Goal: Transaction & Acquisition: Book appointment/travel/reservation

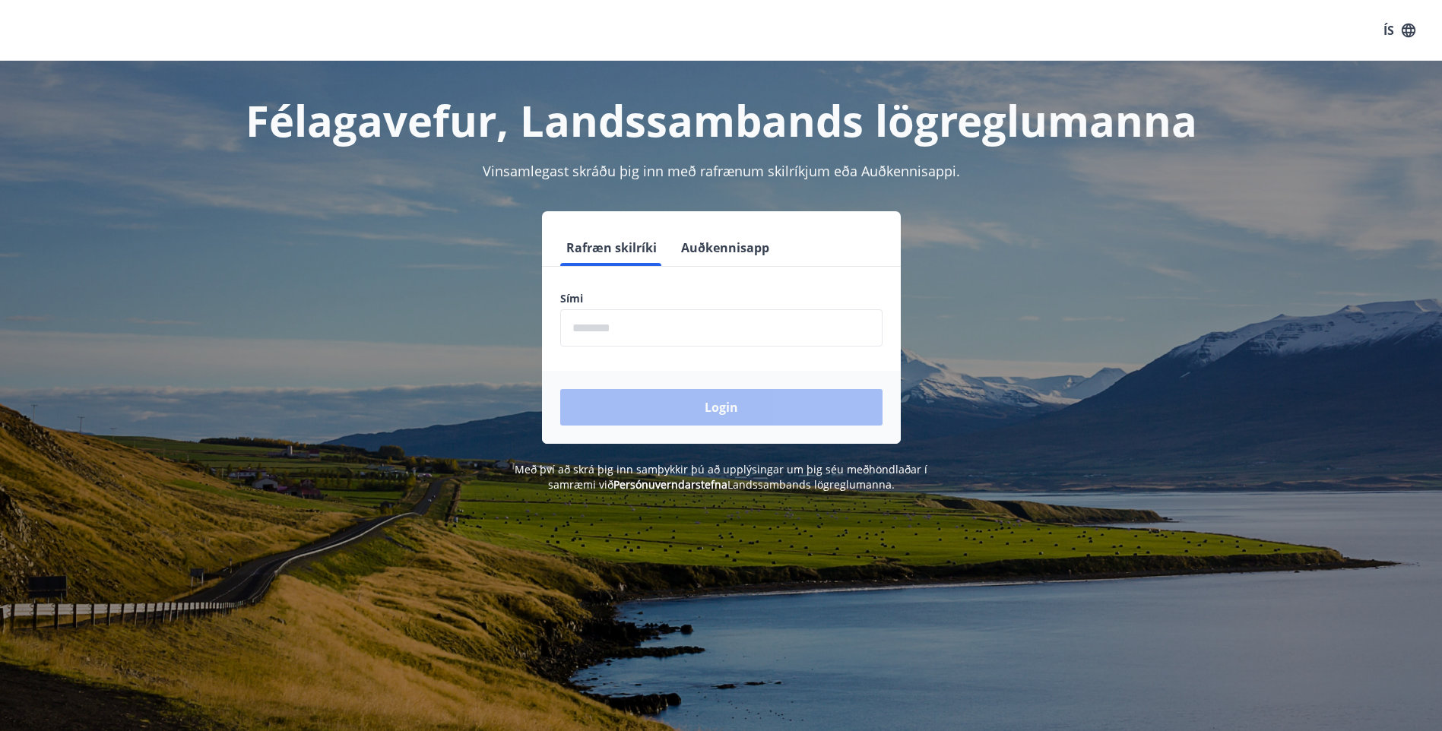
click at [616, 330] on input "phone" at bounding box center [721, 327] width 322 height 37
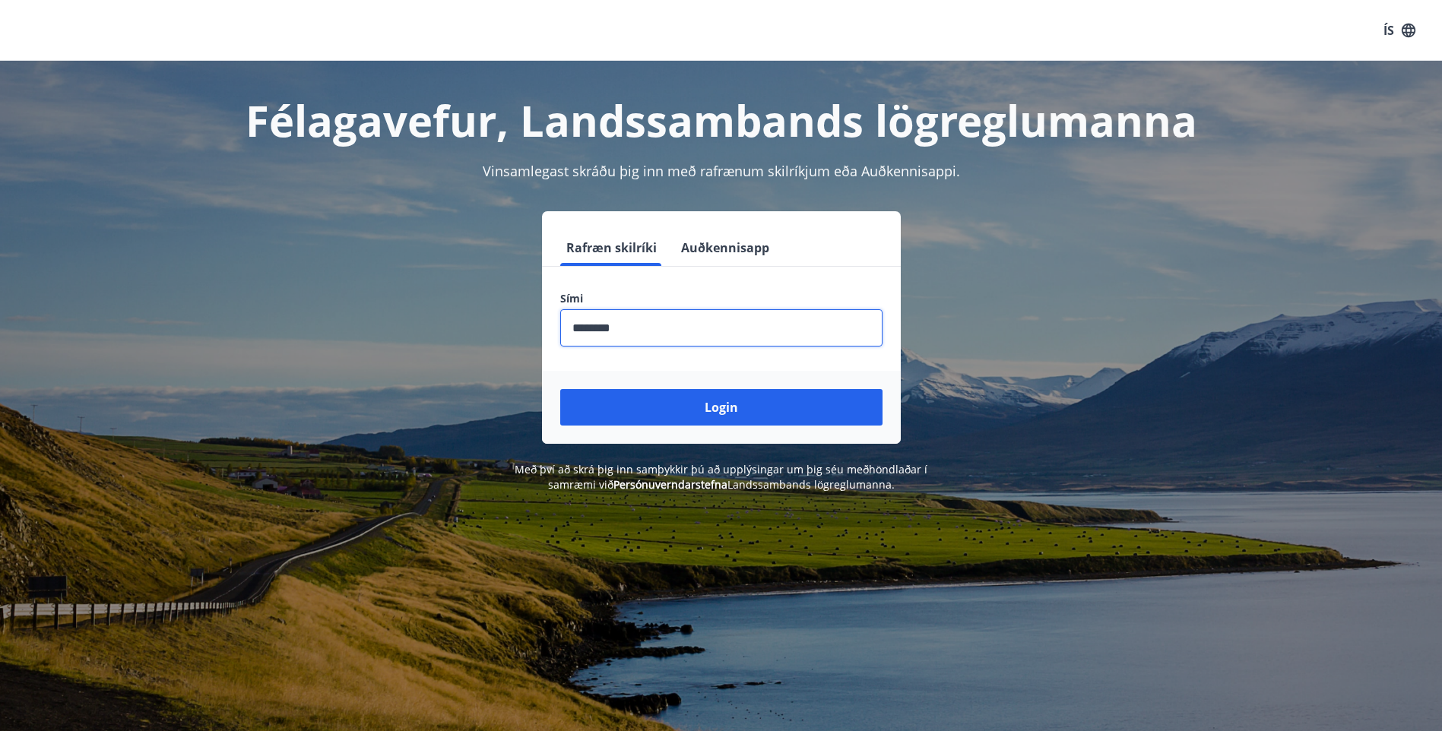
type input "********"
click at [560, 389] on button "Login" at bounding box center [721, 407] width 322 height 36
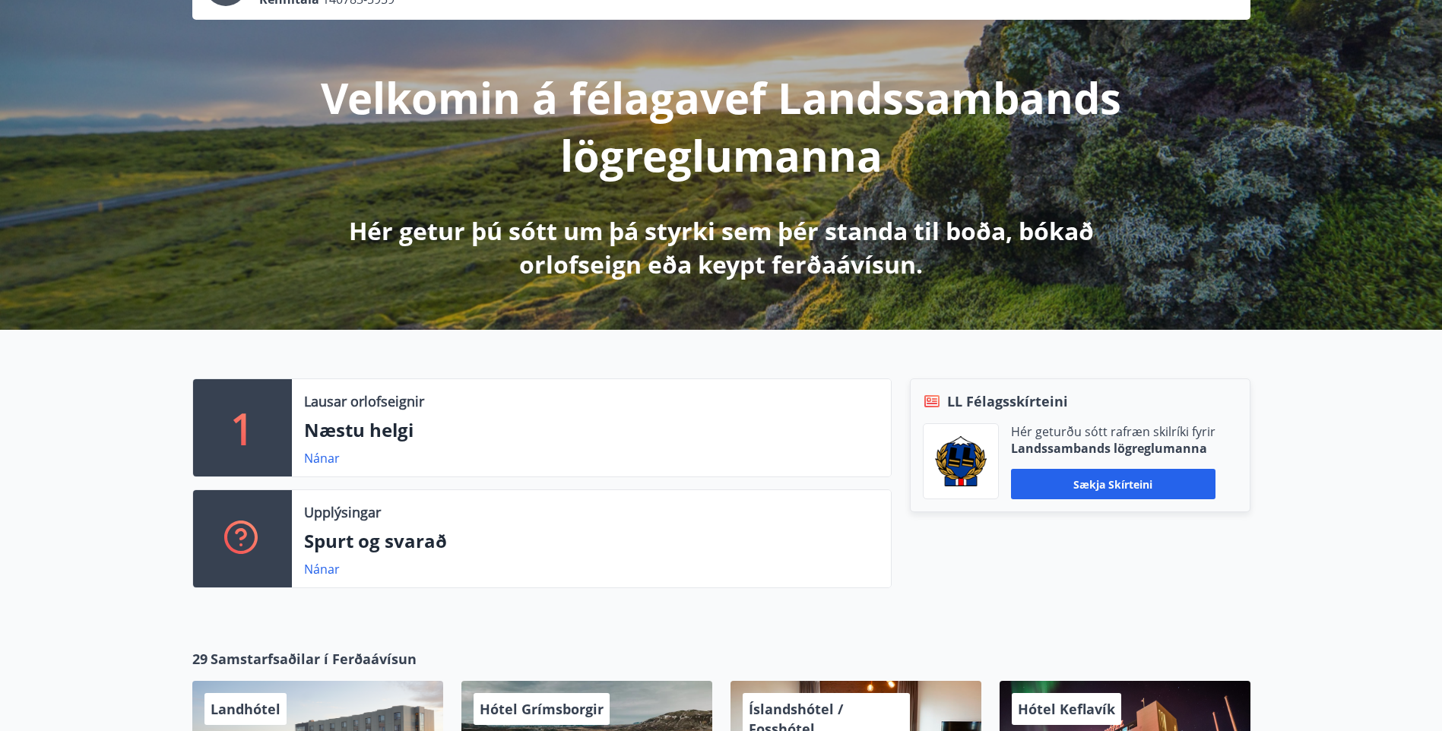
scroll to position [152, 0]
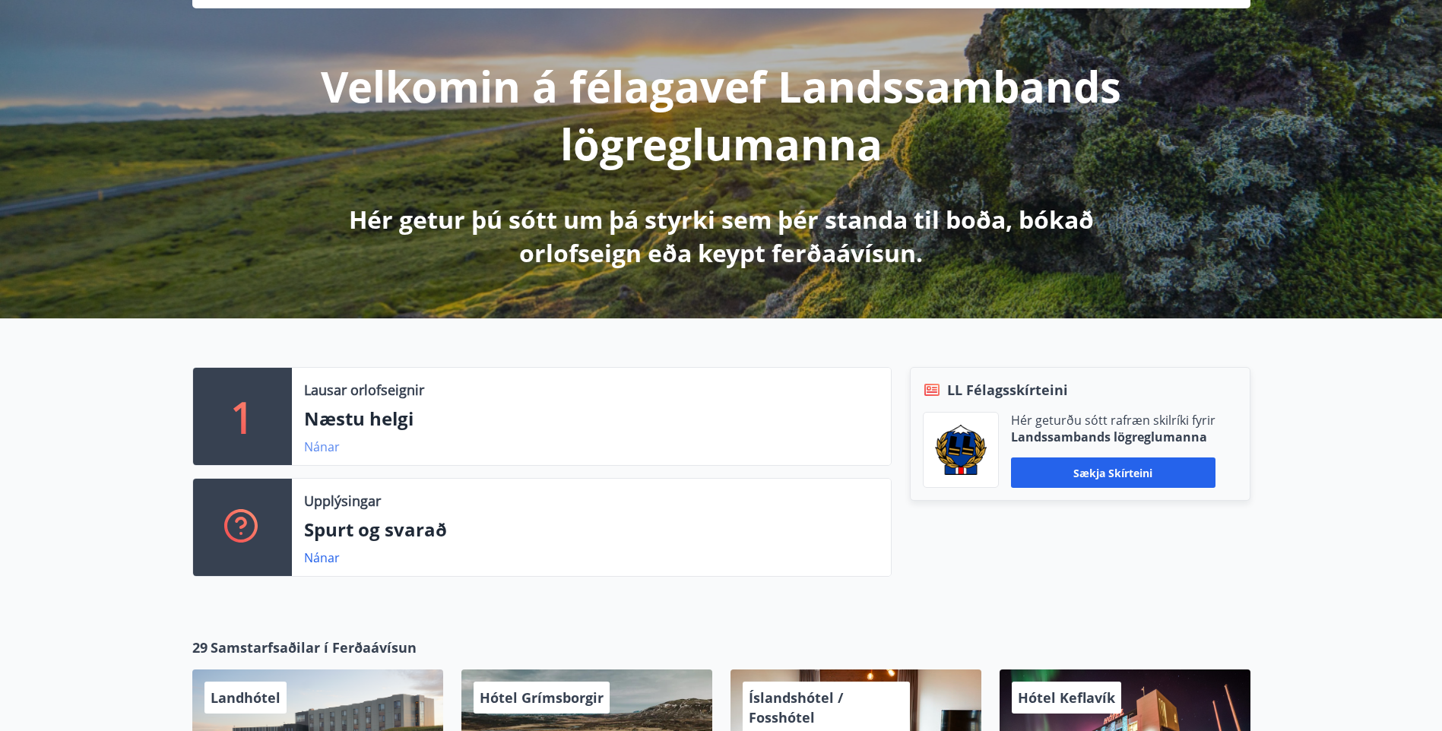
click at [308, 447] on link "Nánar" at bounding box center [322, 447] width 36 height 17
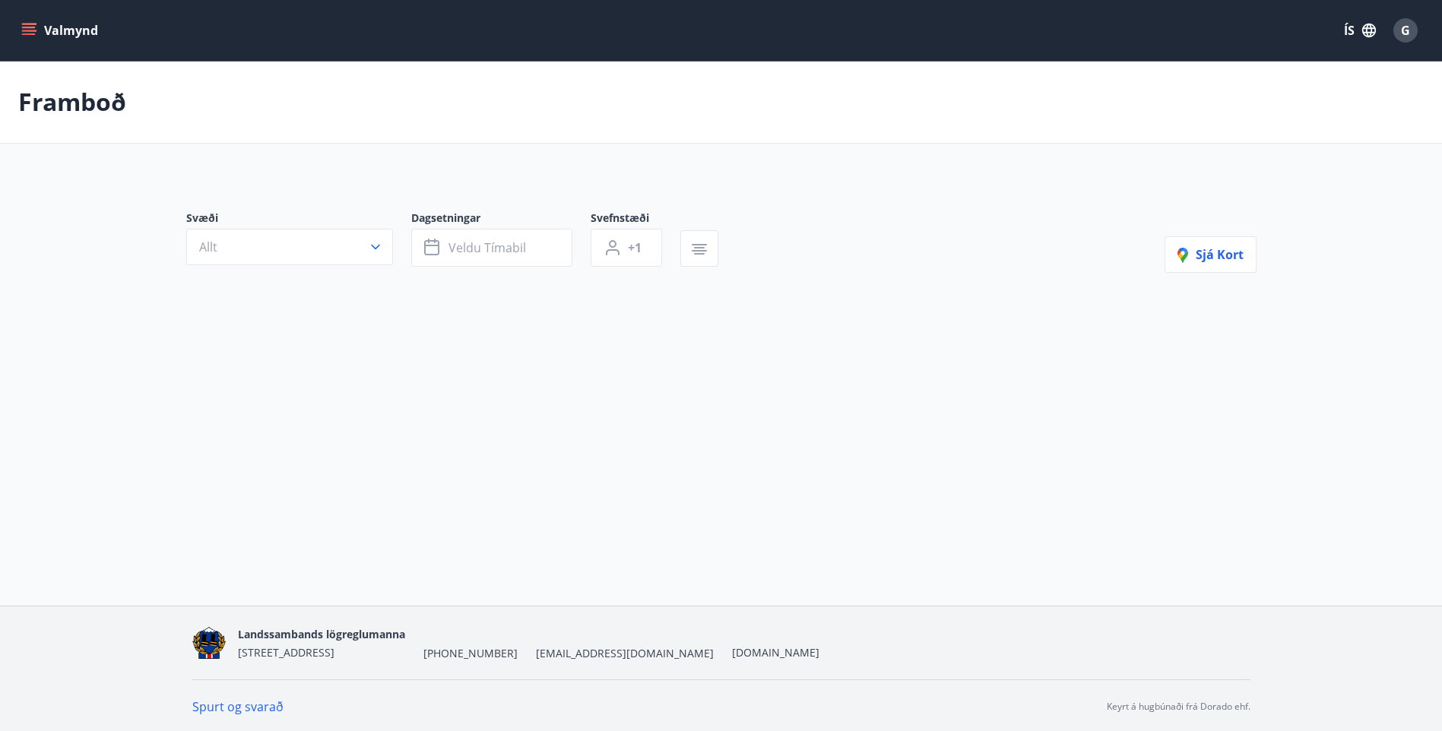
scroll to position [2, 0]
